Goal: Task Accomplishment & Management: Manage account settings

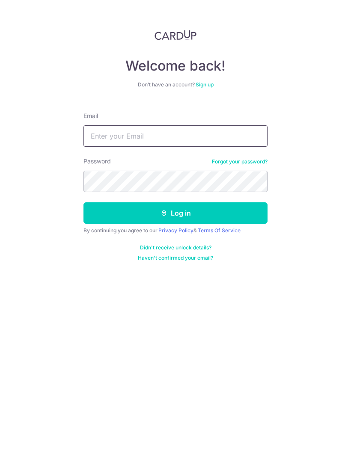
type input "[EMAIL_ADDRESS][DOMAIN_NAME]"
click at [175, 213] on button "Log in" at bounding box center [175, 212] width 184 height 21
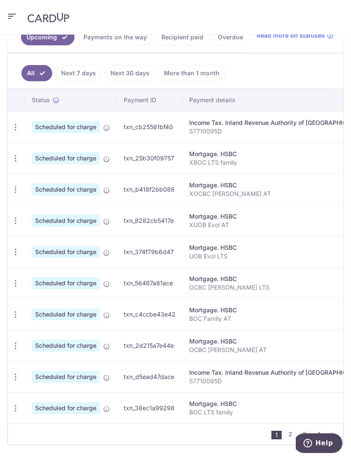
scroll to position [233, 0]
click at [315, 431] on link "4" at bounding box center [318, 434] width 10 height 10
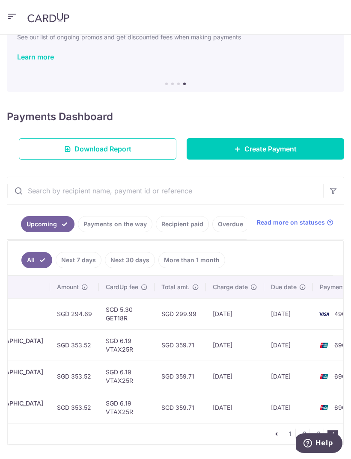
scroll to position [46, 0]
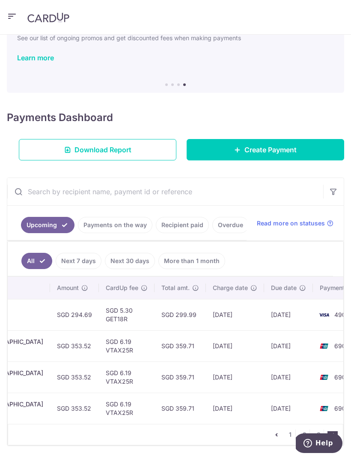
click at [290, 435] on link "1" at bounding box center [290, 434] width 10 height 10
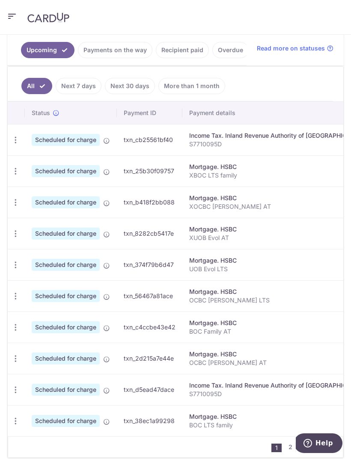
scroll to position [0, 0]
click at [19, 199] on icon "button" at bounding box center [15, 202] width 9 height 9
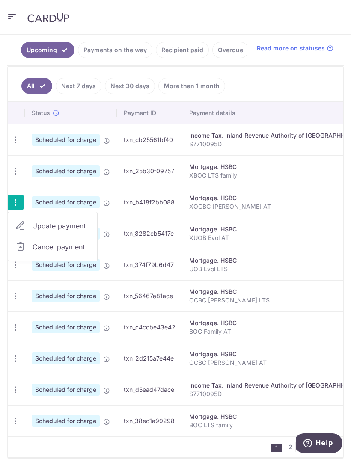
click at [73, 225] on span "Update payment" at bounding box center [61, 226] width 58 height 10
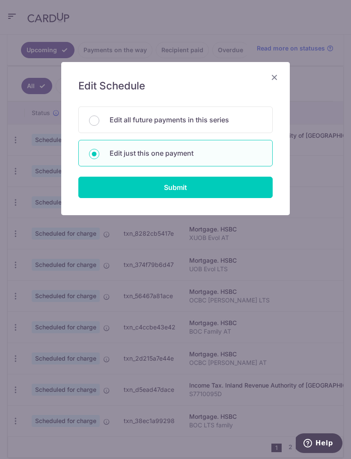
click at [246, 189] on input "Submit" at bounding box center [175, 187] width 194 height 21
radio input "true"
type input "786.38"
type input "[DATE]"
type input "XOCBC [PERSON_NAME] AT"
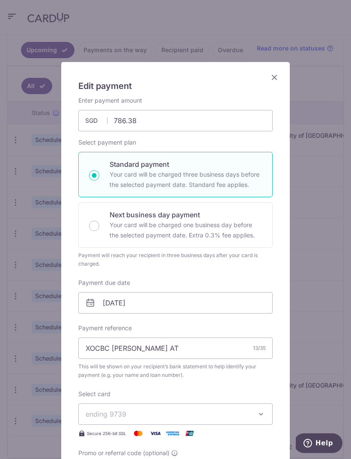
type input "GET18R"
click at [218, 300] on input "[DATE]" at bounding box center [175, 302] width 194 height 21
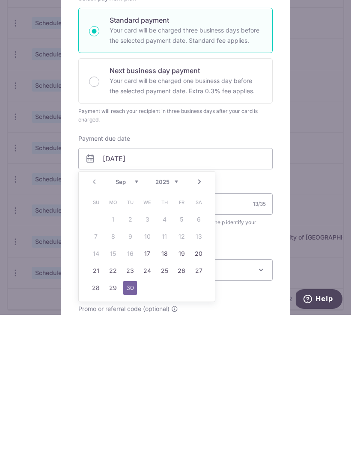
click at [197, 321] on link "Next" at bounding box center [199, 326] width 10 height 10
click at [192, 316] on div "Prev Next Sep Oct Nov [DATE] 2026 2027 2028 2029 2030 2031 2032 2033 2034 2035" at bounding box center [147, 326] width 136 height 21
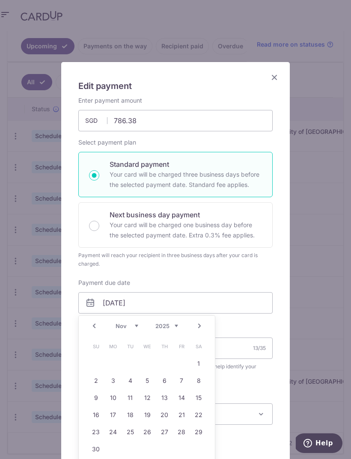
click at [201, 319] on div "Prev Next Sep Oct Nov [DATE] 2026 2027 2028 2029 2030 2031 2032 2033 2034 2035" at bounding box center [147, 326] width 136 height 21
click at [195, 327] on link "Next" at bounding box center [199, 326] width 10 height 10
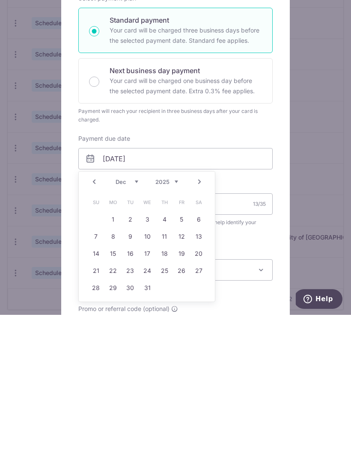
click at [145, 425] on link "31" at bounding box center [147, 432] width 14 height 14
type input "[DATE]"
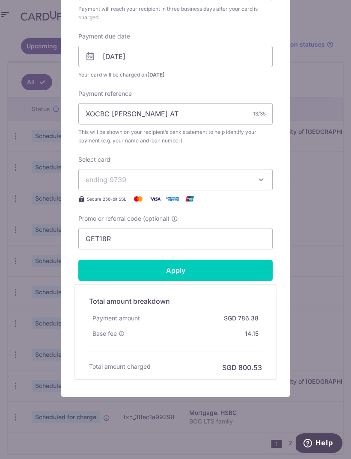
scroll to position [246, 0]
click at [242, 275] on input "Apply" at bounding box center [175, 270] width 194 height 21
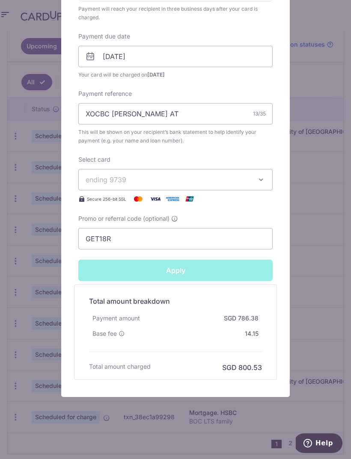
type input "Successfully Applied"
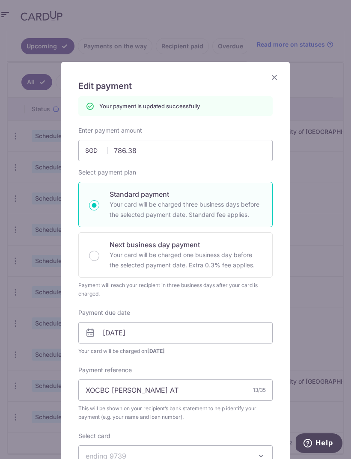
scroll to position [0, 0]
click at [273, 78] on icon "Close" at bounding box center [274, 77] width 10 height 11
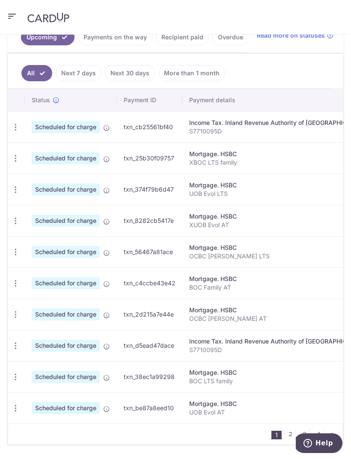
scroll to position [233, 0]
click at [290, 433] on link "2" at bounding box center [290, 434] width 10 height 10
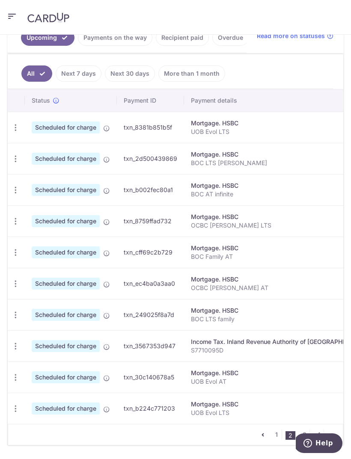
click at [303, 430] on link "3" at bounding box center [304, 434] width 10 height 10
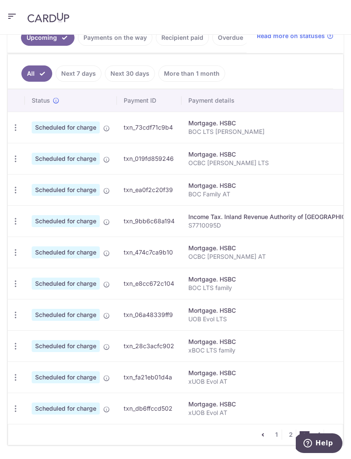
click at [321, 430] on link "4" at bounding box center [318, 434] width 10 height 10
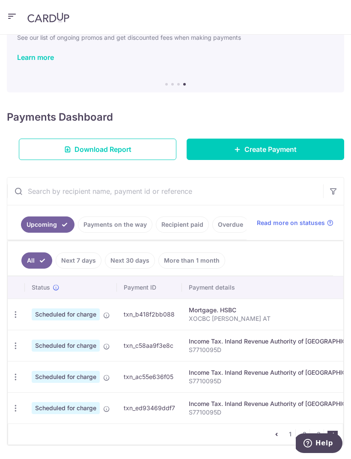
scroll to position [46, 0]
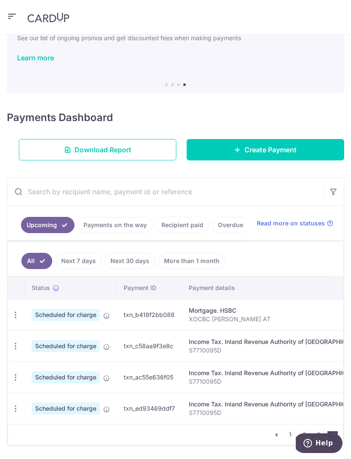
click at [289, 434] on link "1" at bounding box center [290, 434] width 10 height 10
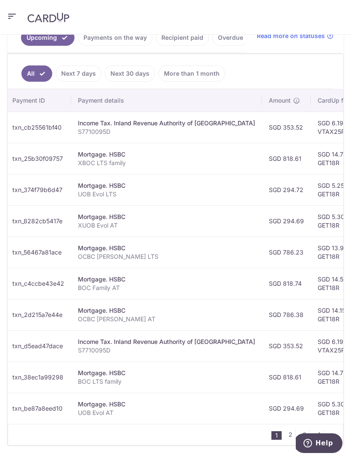
scroll to position [0, 112]
click at [288, 434] on link "2" at bounding box center [290, 434] width 10 height 10
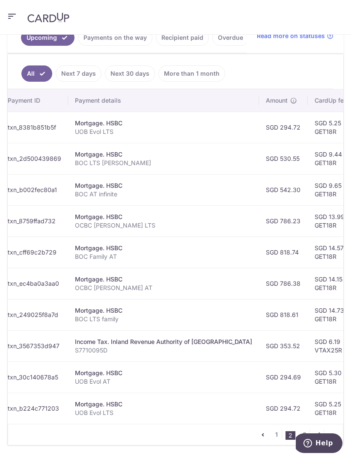
scroll to position [0, 122]
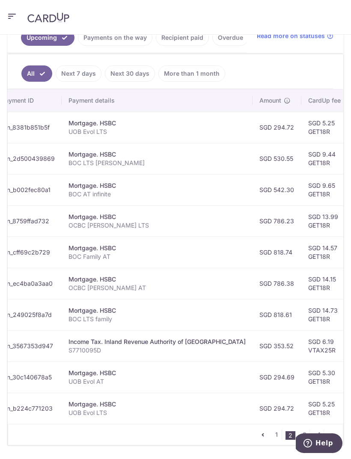
click at [302, 431] on link "3" at bounding box center [304, 434] width 10 height 10
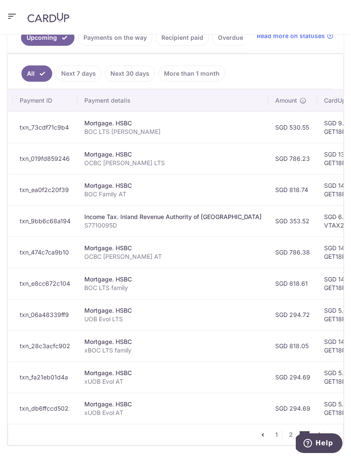
scroll to position [0, 104]
click at [317, 429] on link "4" at bounding box center [318, 434] width 10 height 10
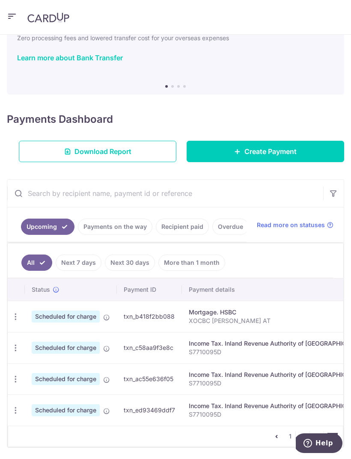
scroll to position [30, 0]
